Goal: Task Accomplishment & Management: Manage account settings

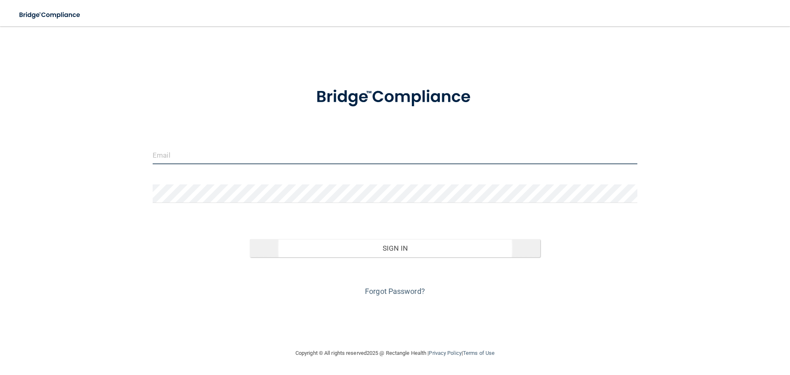
type input "[PERSON_NAME][EMAIL_ADDRESS][DOMAIN_NAME]"
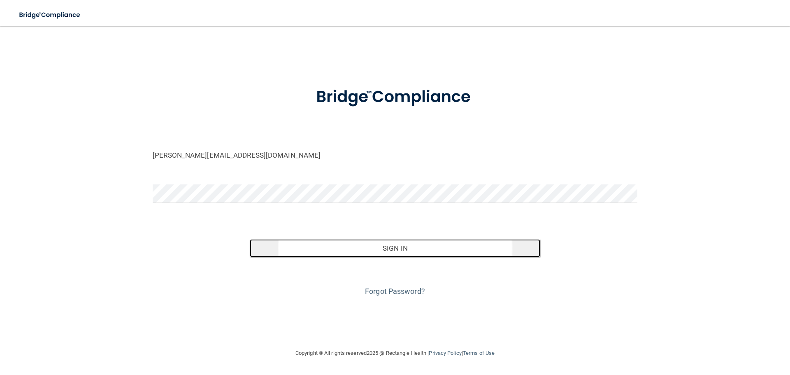
click at [403, 248] on button "Sign In" at bounding box center [395, 248] width 291 height 18
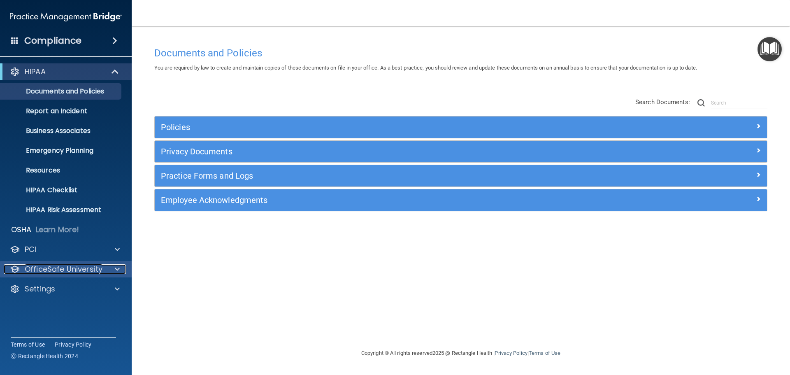
click at [112, 268] on div at bounding box center [116, 269] width 21 height 10
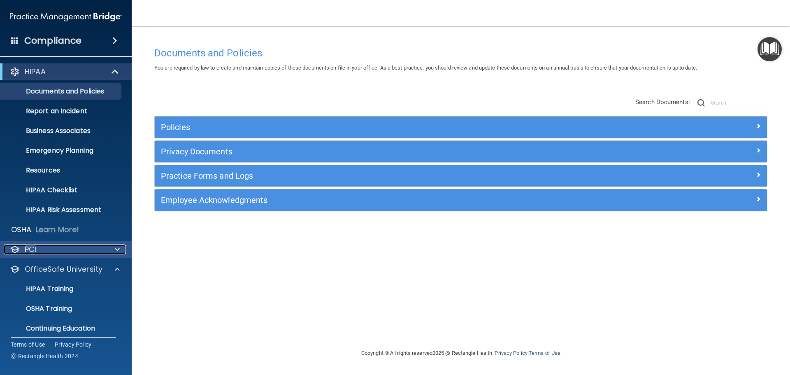
click at [38, 247] on div "PCI" at bounding box center [55, 249] width 102 height 10
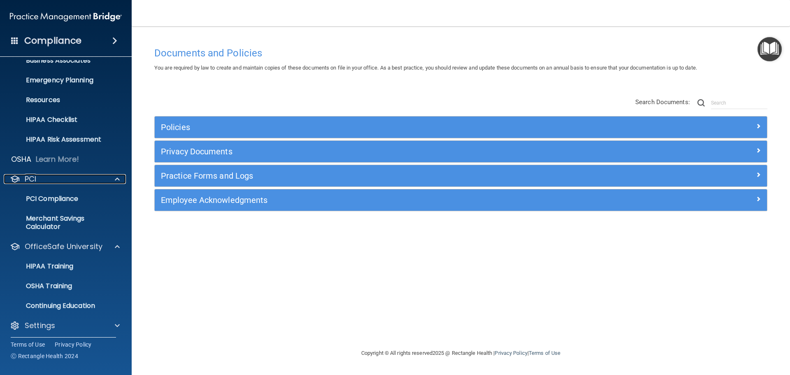
scroll to position [74, 0]
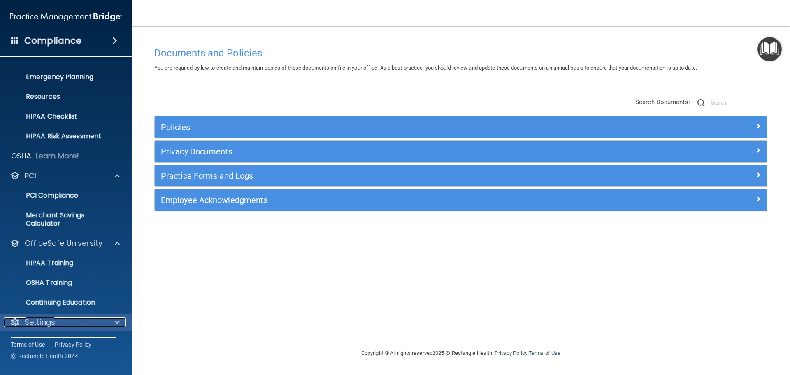
click at [116, 324] on span at bounding box center [117, 322] width 5 height 10
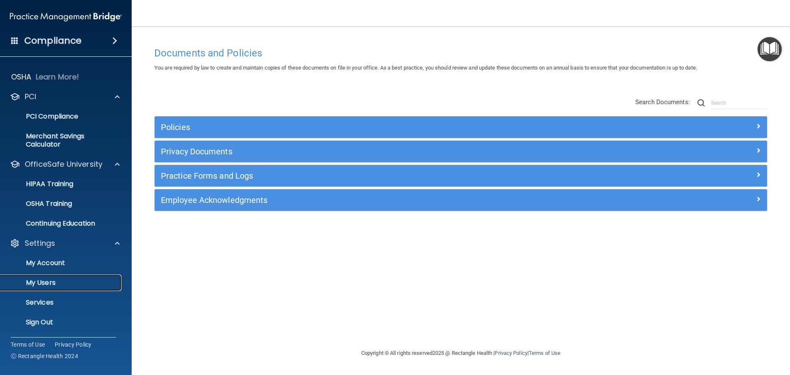
click at [45, 285] on p "My Users" at bounding box center [61, 283] width 112 height 8
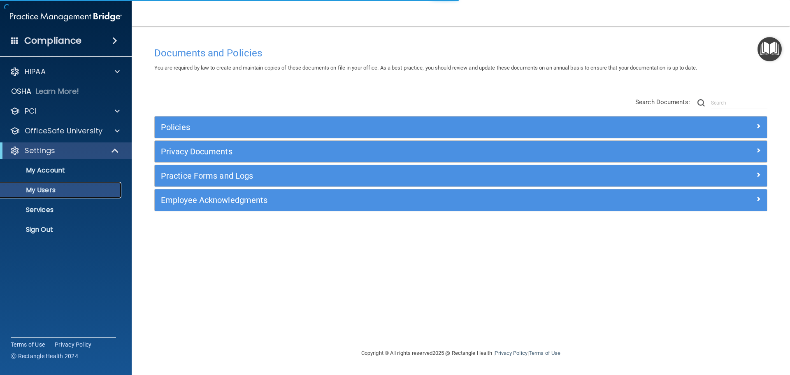
select select "20"
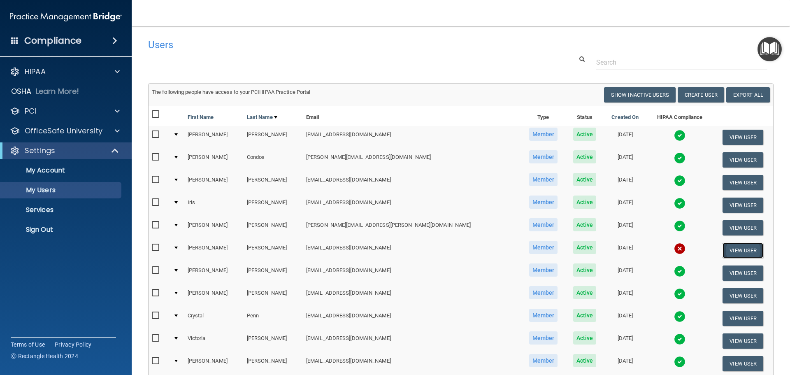
click at [723, 251] on button "View User" at bounding box center [742, 250] width 41 height 15
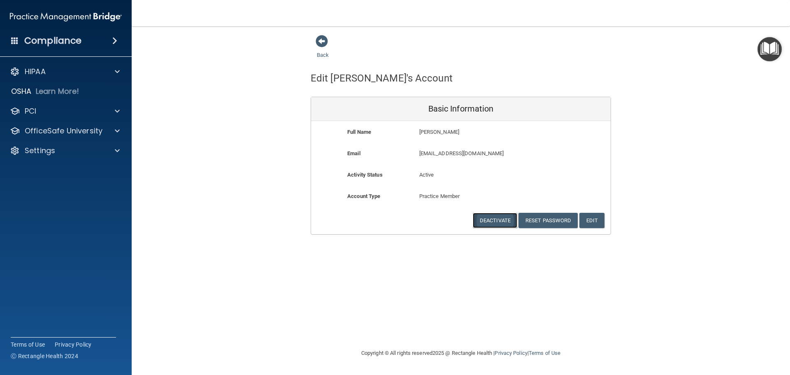
drag, startPoint x: 500, startPoint y: 223, endPoint x: 493, endPoint y: 227, distance: 7.6
click at [500, 223] on button "Deactivate" at bounding box center [495, 220] width 44 height 15
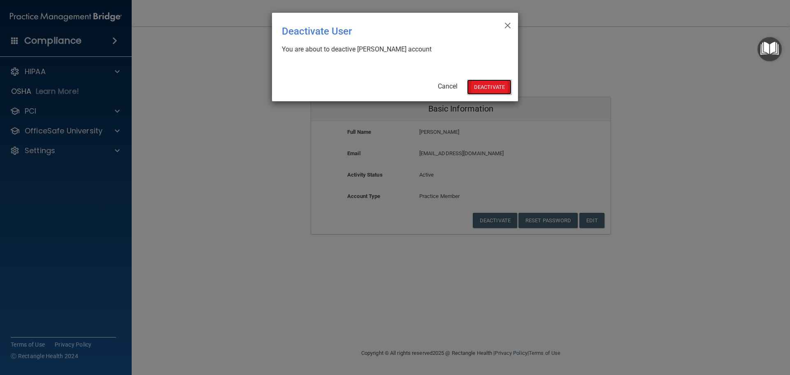
click at [483, 86] on button "Deactivate" at bounding box center [489, 86] width 44 height 15
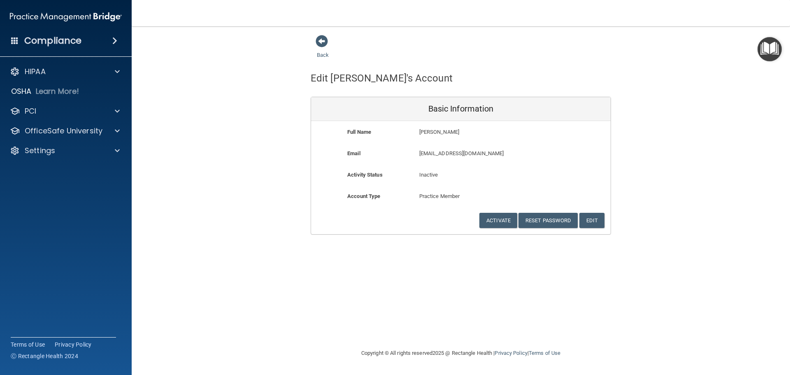
click at [329, 40] on div "Back" at bounding box center [336, 48] width 50 height 26
click at [324, 42] on span at bounding box center [322, 41] width 12 height 12
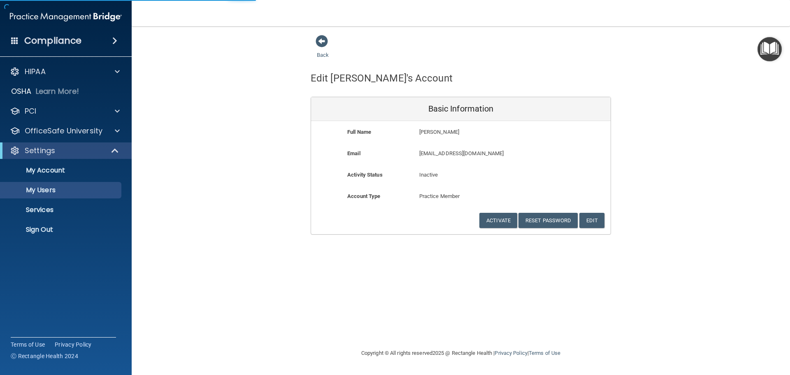
select select "20"
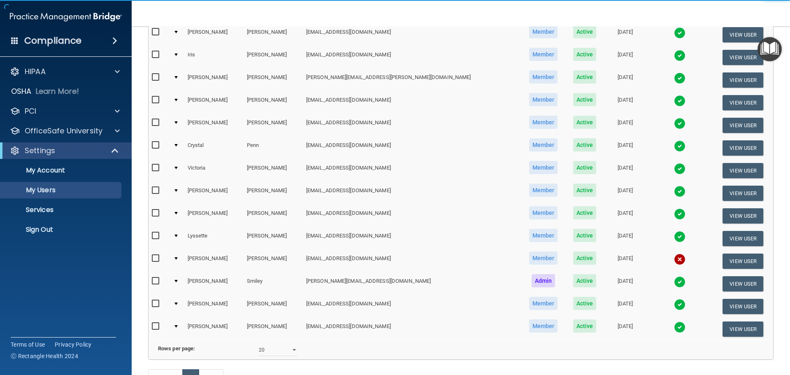
scroll to position [165, 0]
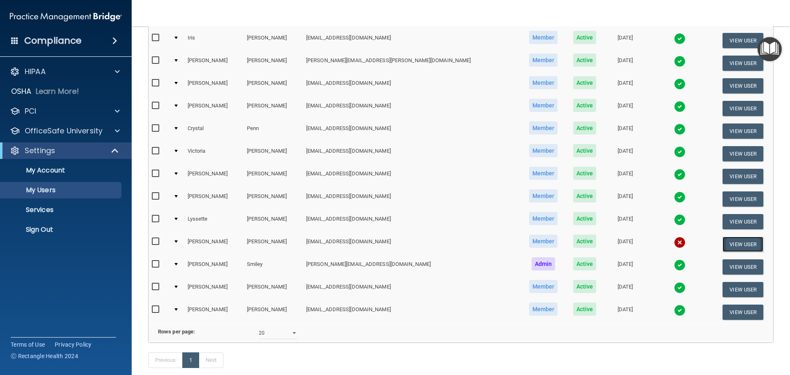
click at [724, 244] on button "View User" at bounding box center [742, 244] width 41 height 15
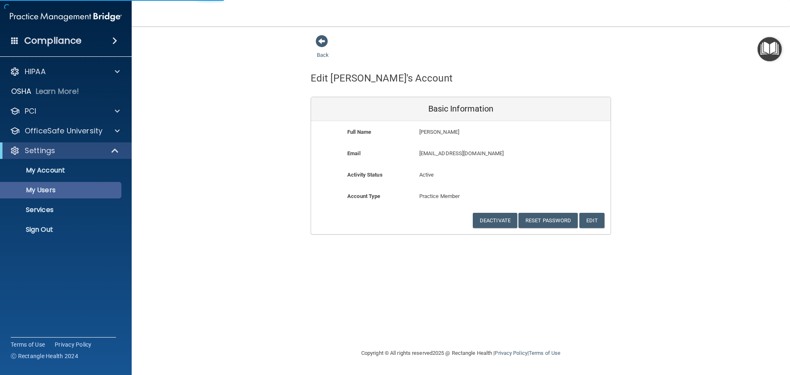
select select "20"
